Goal: Check status: Check status

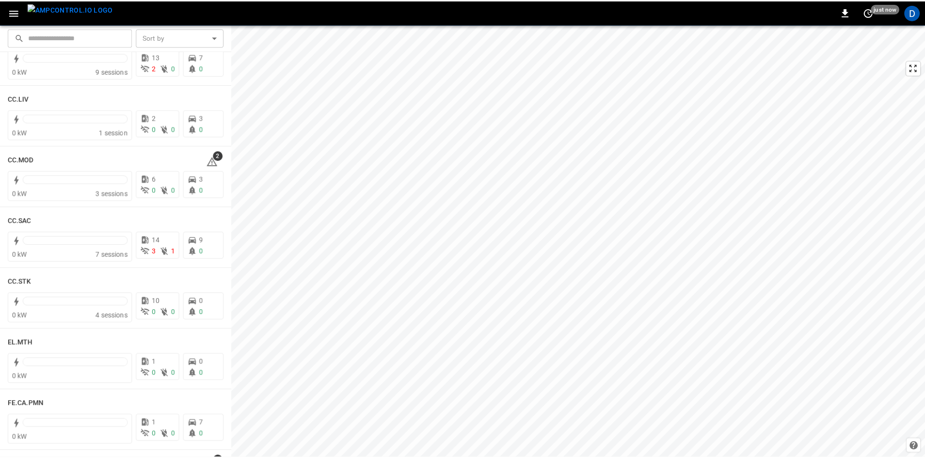
scroll to position [533, 0]
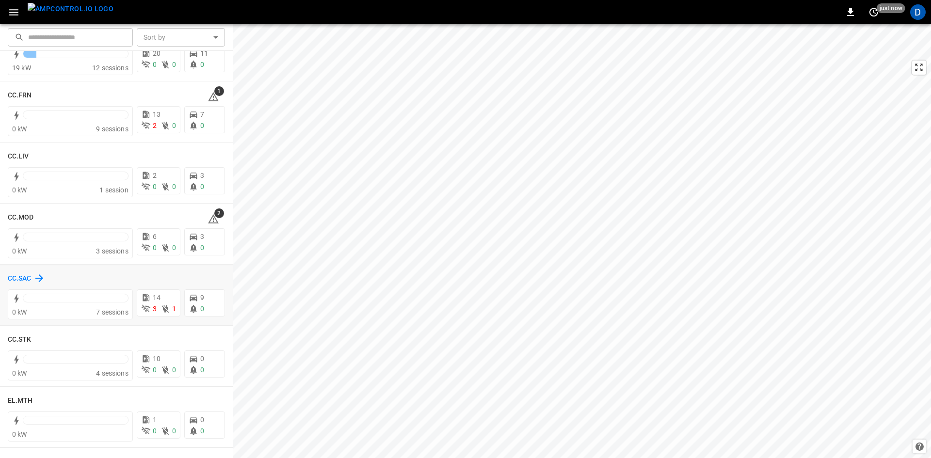
click at [31, 280] on h6 "CC.SAC" at bounding box center [20, 278] width 24 height 11
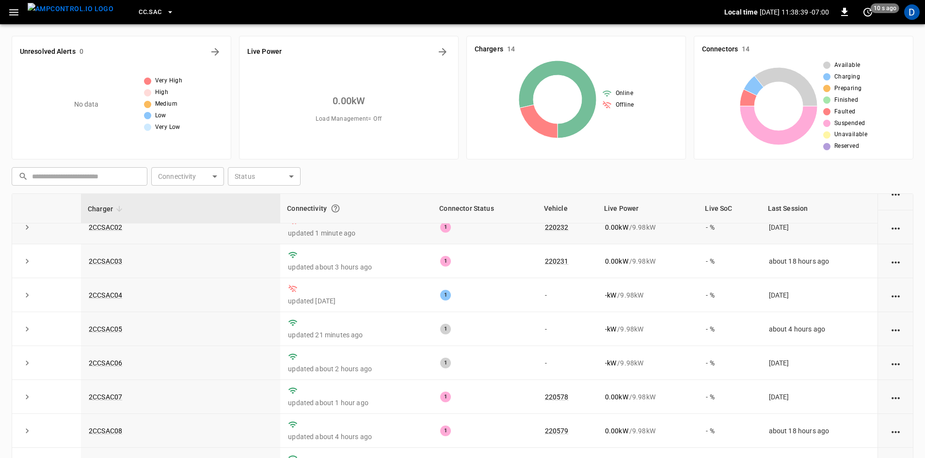
scroll to position [48, 0]
click at [107, 331] on link "2CCSAC05" at bounding box center [105, 328] width 37 height 12
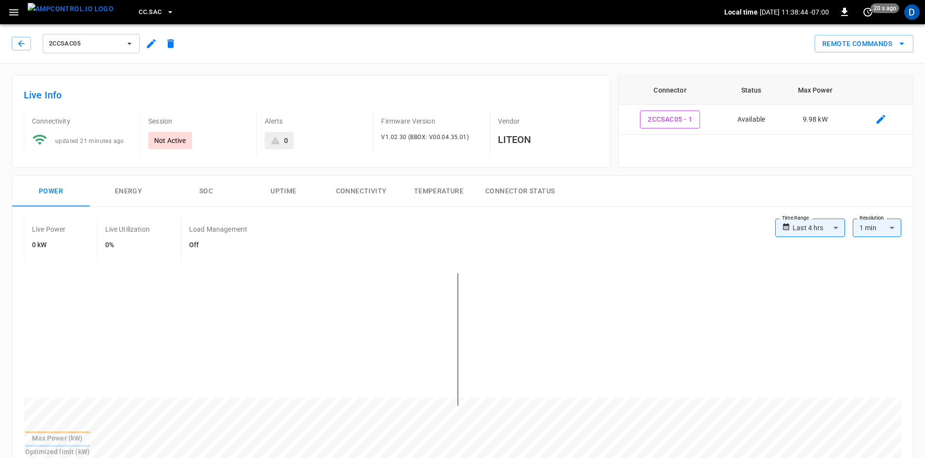
click at [382, 190] on button "Connectivity" at bounding box center [361, 191] width 78 height 31
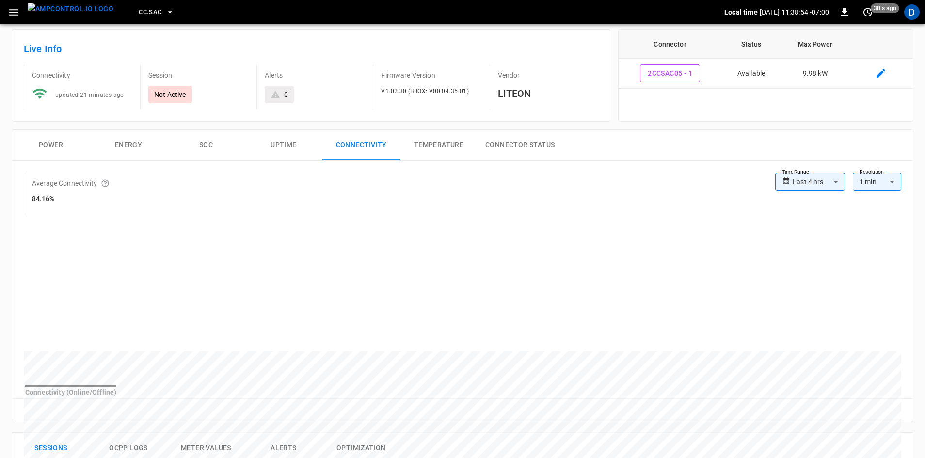
scroll to position [48, 0]
click at [835, 183] on body "**********" at bounding box center [462, 407] width 925 height 910
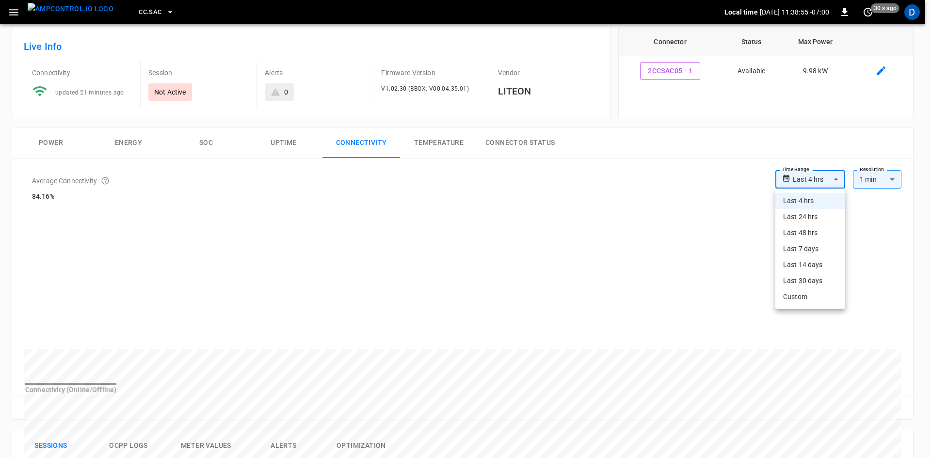
click at [814, 237] on li "Last 48 hrs" at bounding box center [810, 233] width 70 height 16
type input "**********"
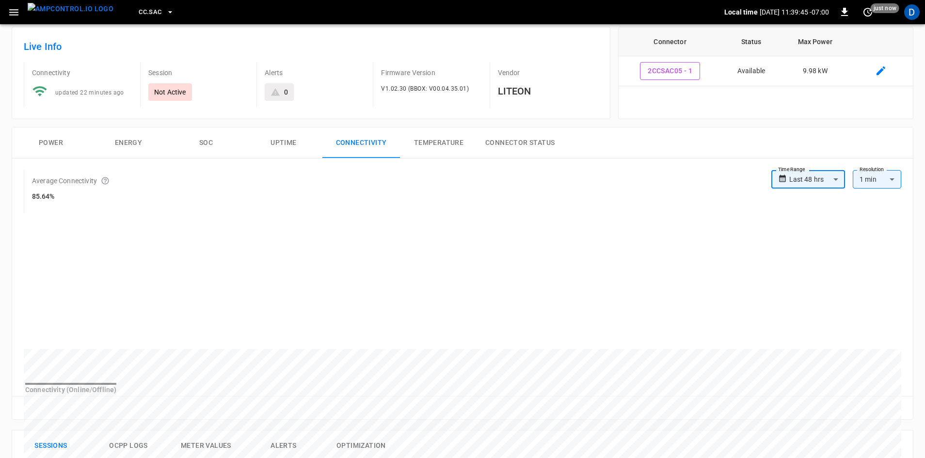
scroll to position [0, 0]
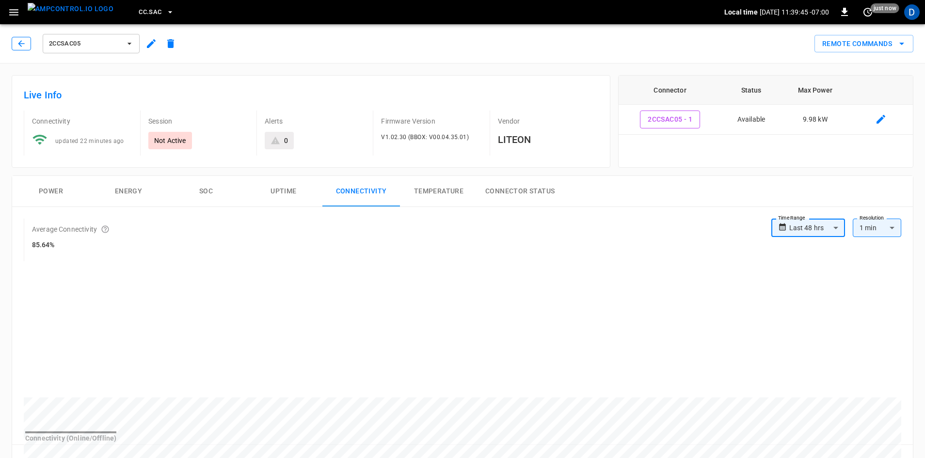
click at [15, 41] on button "button" at bounding box center [21, 44] width 19 height 14
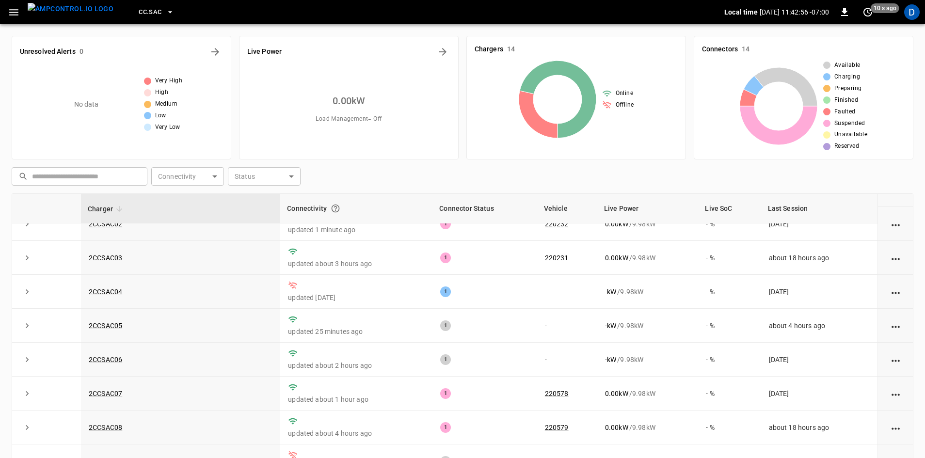
scroll to position [48, 0]
click at [112, 294] on link "2CCSAC04" at bounding box center [105, 294] width 37 height 12
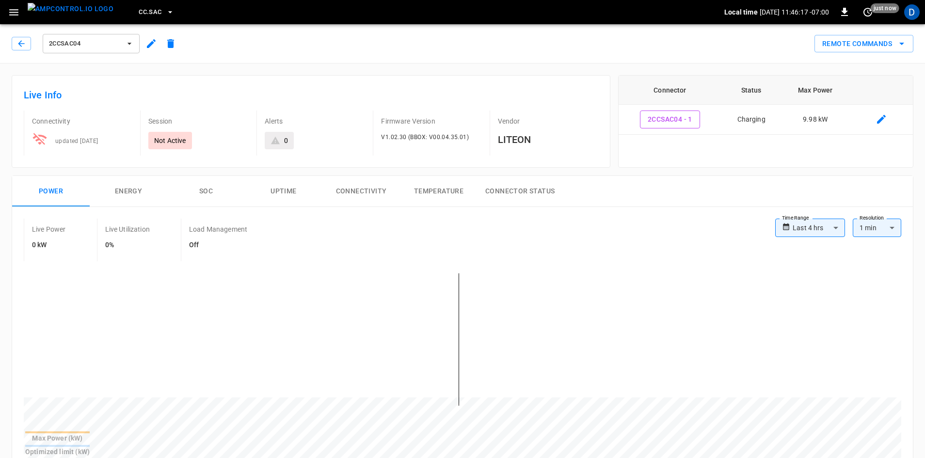
click at [363, 183] on button "Connectivity" at bounding box center [361, 191] width 78 height 31
click at [375, 195] on button "Connectivity" at bounding box center [361, 191] width 78 height 31
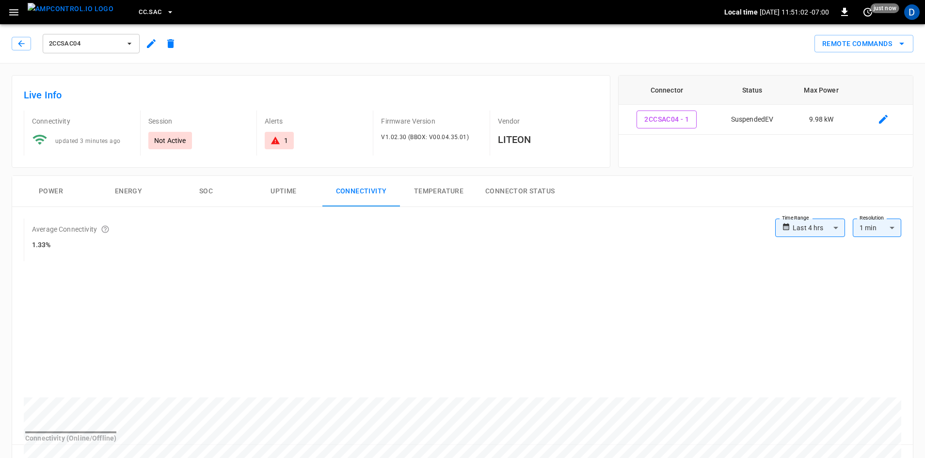
click at [282, 190] on button "Uptime" at bounding box center [284, 191] width 78 height 31
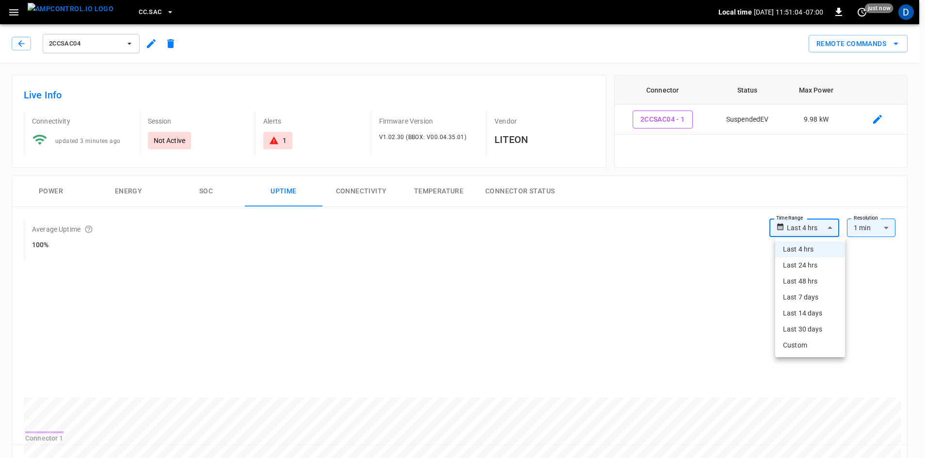
click at [812, 221] on body "**********" at bounding box center [462, 455] width 925 height 910
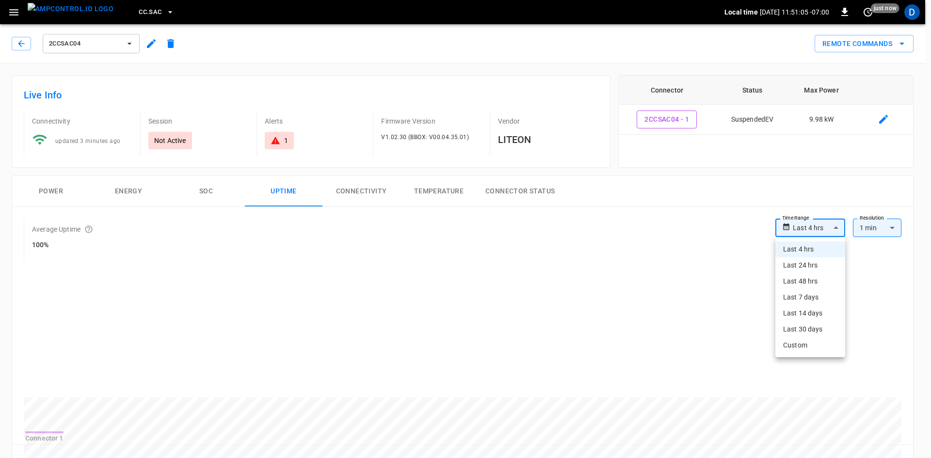
click at [808, 299] on li "Last 7 days" at bounding box center [810, 297] width 70 height 16
type input "**********"
type input "***"
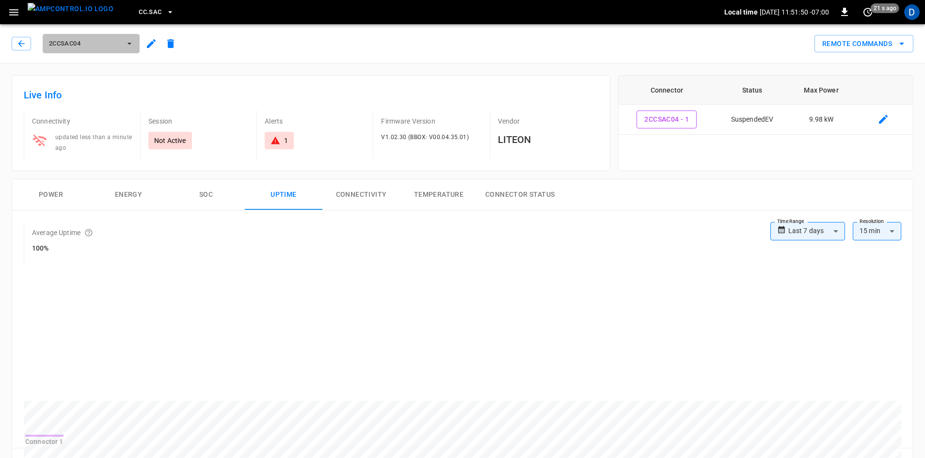
click at [118, 43] on span "2CCSAC04" at bounding box center [85, 43] width 72 height 11
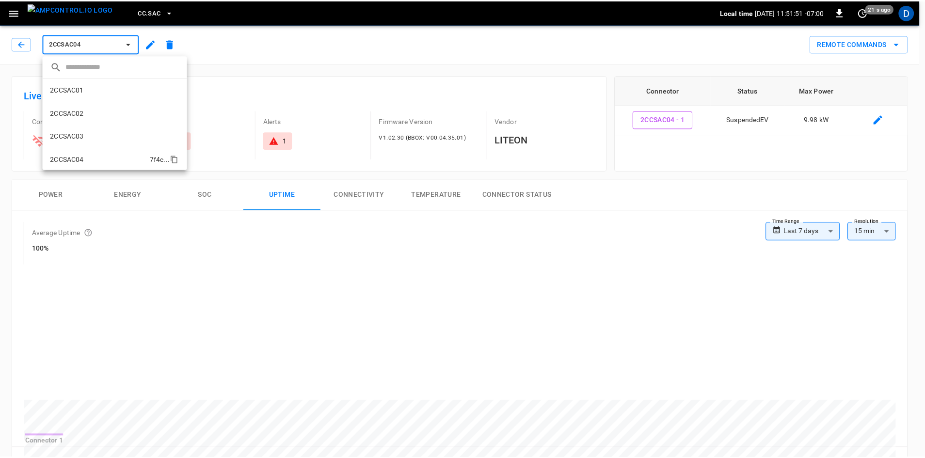
scroll to position [63, 0]
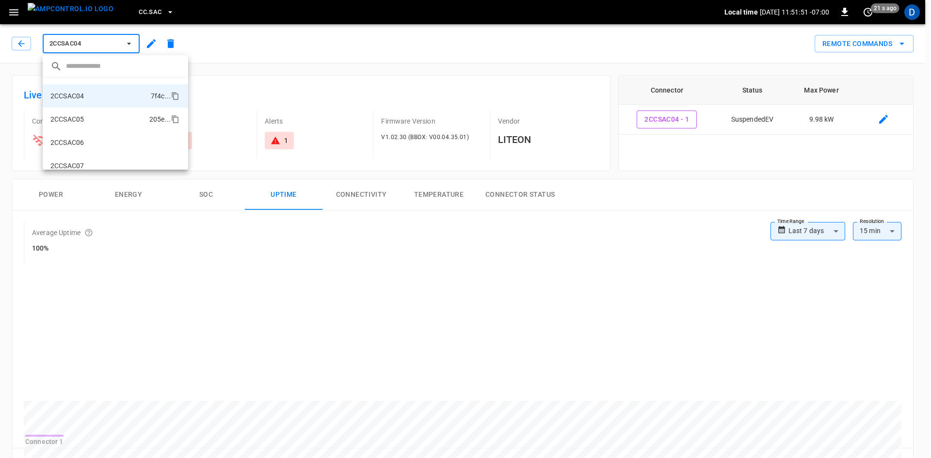
click at [94, 119] on li "2CCSAC05 205e ..." at bounding box center [115, 119] width 145 height 23
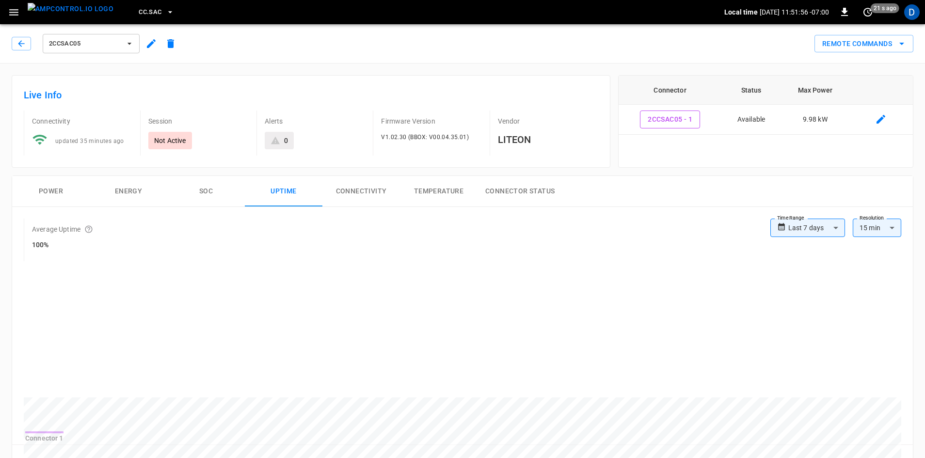
click at [99, 46] on span "2CCSAC05" at bounding box center [85, 43] width 72 height 11
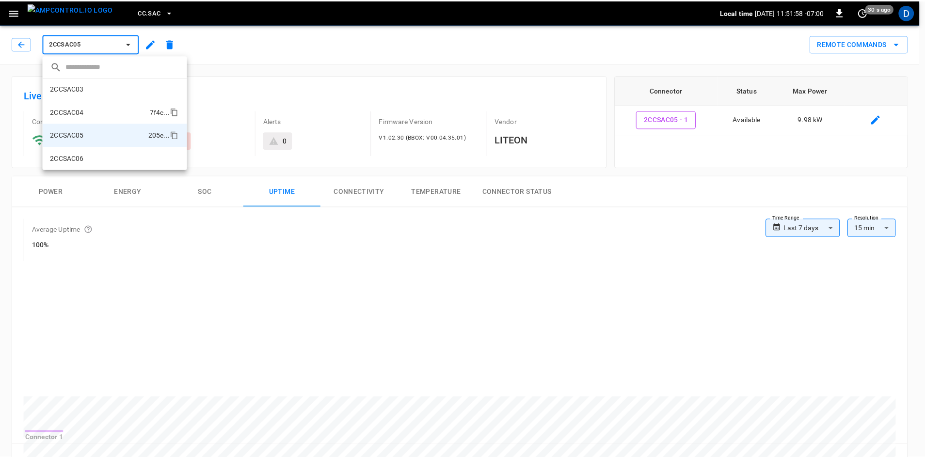
scroll to position [38, 0]
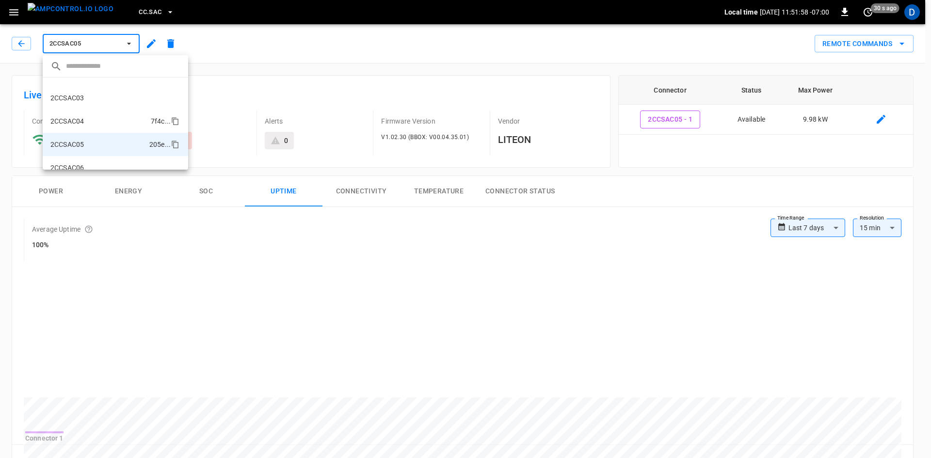
click at [91, 119] on li "2CCSAC04 7f4c ..." at bounding box center [115, 121] width 145 height 23
